Goal: Task Accomplishment & Management: Manage account settings

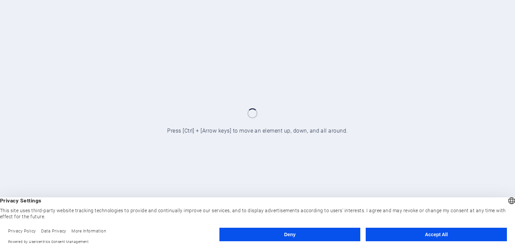
click at [406, 237] on button "Accept All" at bounding box center [436, 234] width 141 height 13
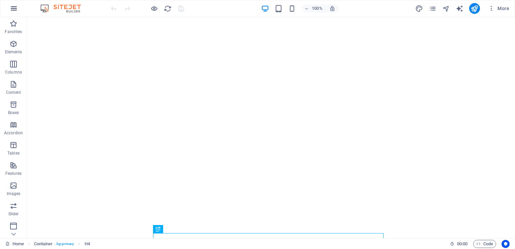
click at [11, 10] on icon "button" at bounding box center [14, 8] width 8 height 8
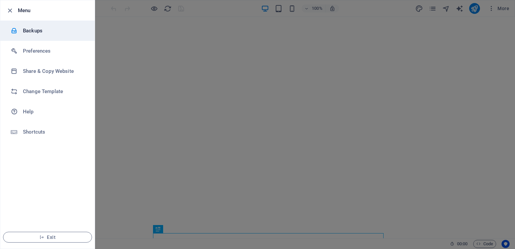
click at [31, 30] on h6 "Backups" at bounding box center [54, 31] width 62 height 8
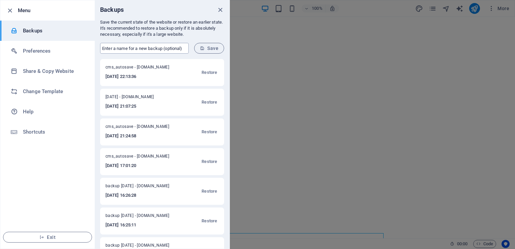
click at [138, 49] on input "text" at bounding box center [144, 48] width 89 height 11
drag, startPoint x: 184, startPoint y: 47, endPoint x: 102, endPoint y: 49, distance: 81.3
click at [102, 49] on input "text" at bounding box center [144, 48] width 89 height 11
type input "3dadtech [DATE]"
click at [210, 47] on span "Save" at bounding box center [209, 48] width 19 height 5
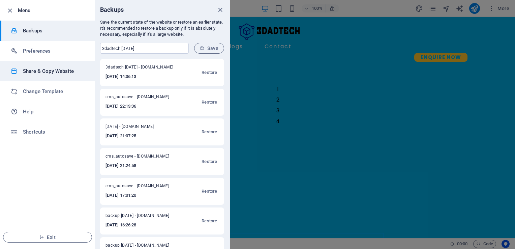
click at [62, 72] on h6 "Share & Copy Website" at bounding box center [54, 71] width 62 height 8
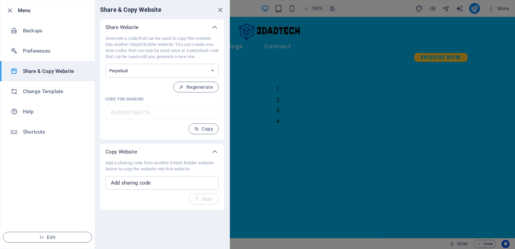
click at [131, 101] on p "Code for sharing" at bounding box center [162, 98] width 113 height 5
click at [159, 187] on input "text" at bounding box center [162, 182] width 113 height 13
click at [158, 184] on input "text" at bounding box center [162, 182] width 113 height 13
click at [144, 68] on select "One-time Perpetual" at bounding box center [162, 71] width 113 height 14
select select "onetime"
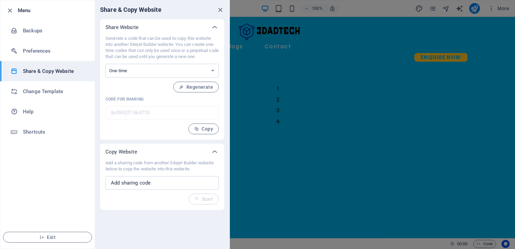
click at [106, 64] on select "One-time Perpetual" at bounding box center [162, 71] width 113 height 14
click at [201, 83] on button "Generate" at bounding box center [198, 87] width 40 height 11
click at [206, 130] on span "Copy" at bounding box center [203, 128] width 19 height 5
click at [203, 86] on span "Generate" at bounding box center [198, 86] width 29 height 5
click at [202, 84] on span "Generate" at bounding box center [198, 86] width 29 height 5
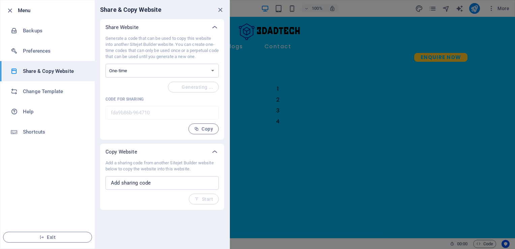
type input "9584de5b-964710"
click at [200, 129] on span "Copy" at bounding box center [203, 128] width 19 height 5
